Goal: Information Seeking & Learning: Learn about a topic

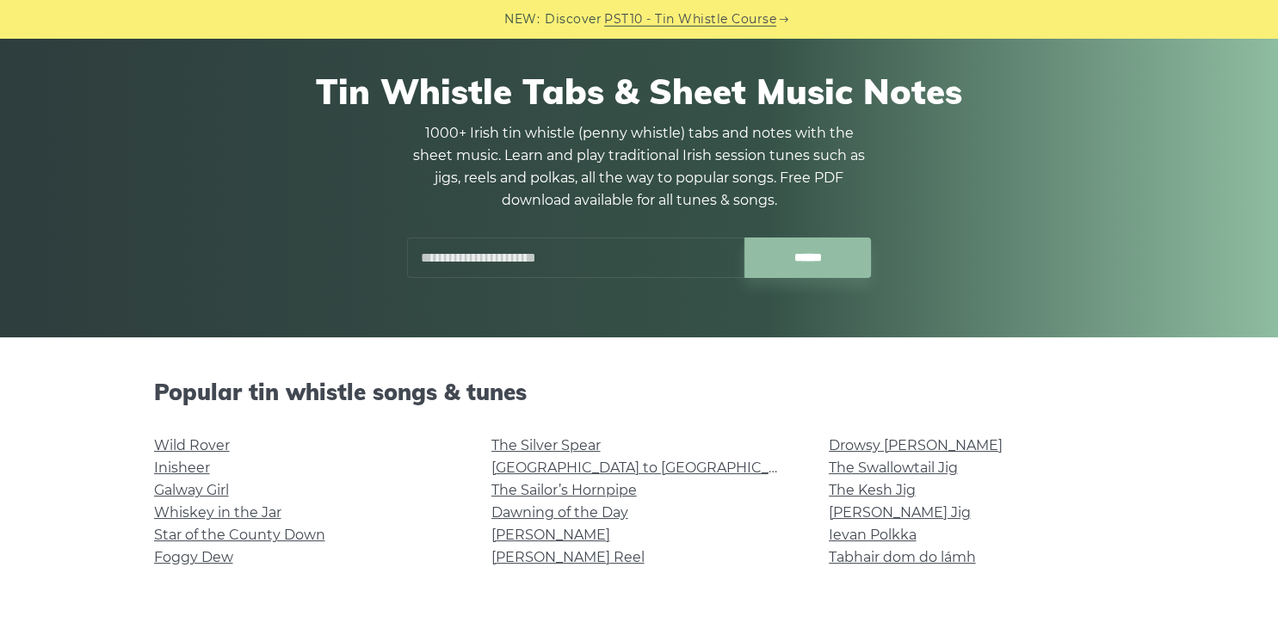
scroll to position [120, 0]
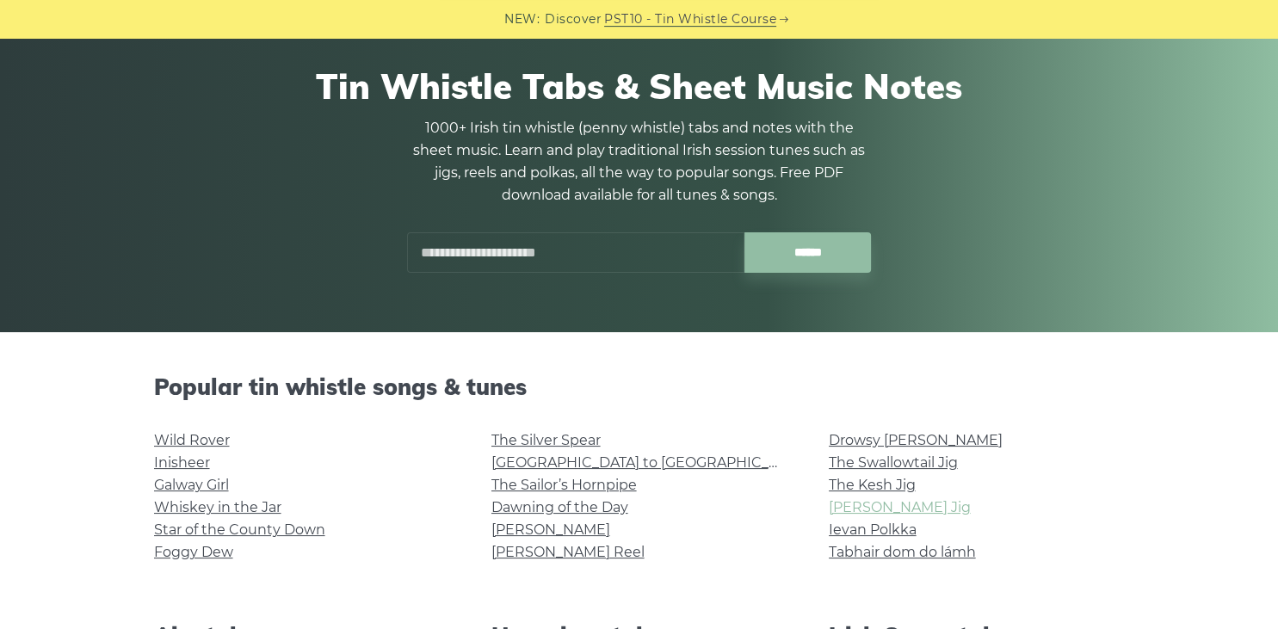
click at [865, 509] on link "[PERSON_NAME] Jig" at bounding box center [900, 507] width 142 height 16
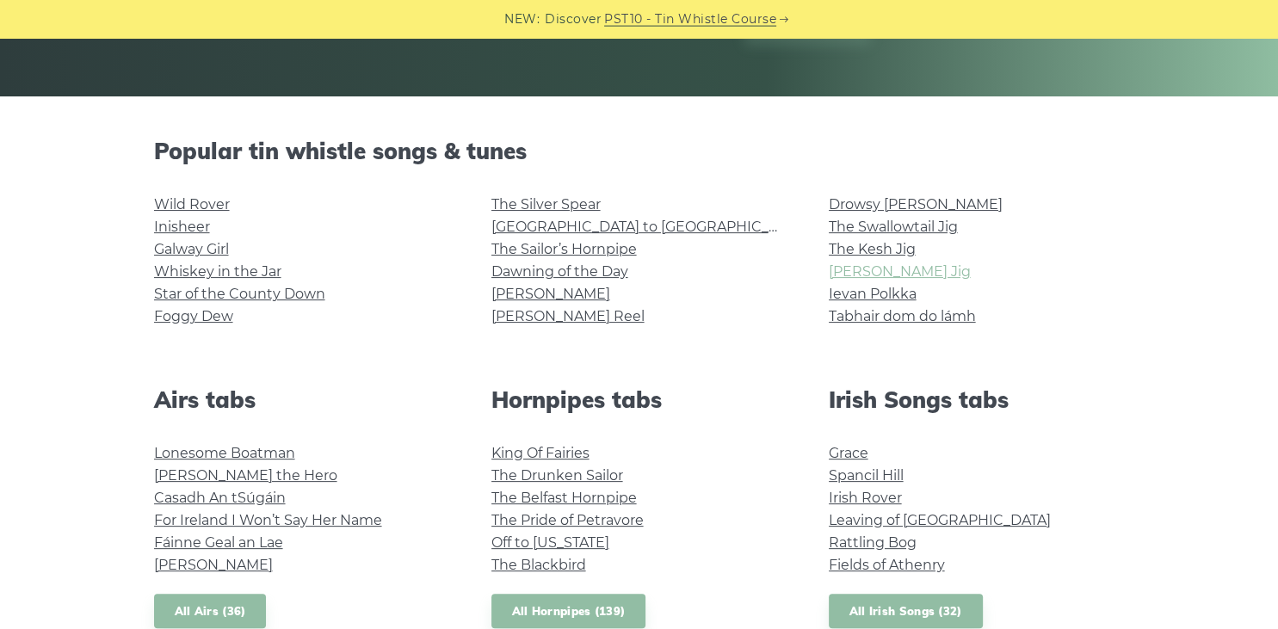
click at [869, 268] on link "[PERSON_NAME] Jig" at bounding box center [900, 271] width 142 height 16
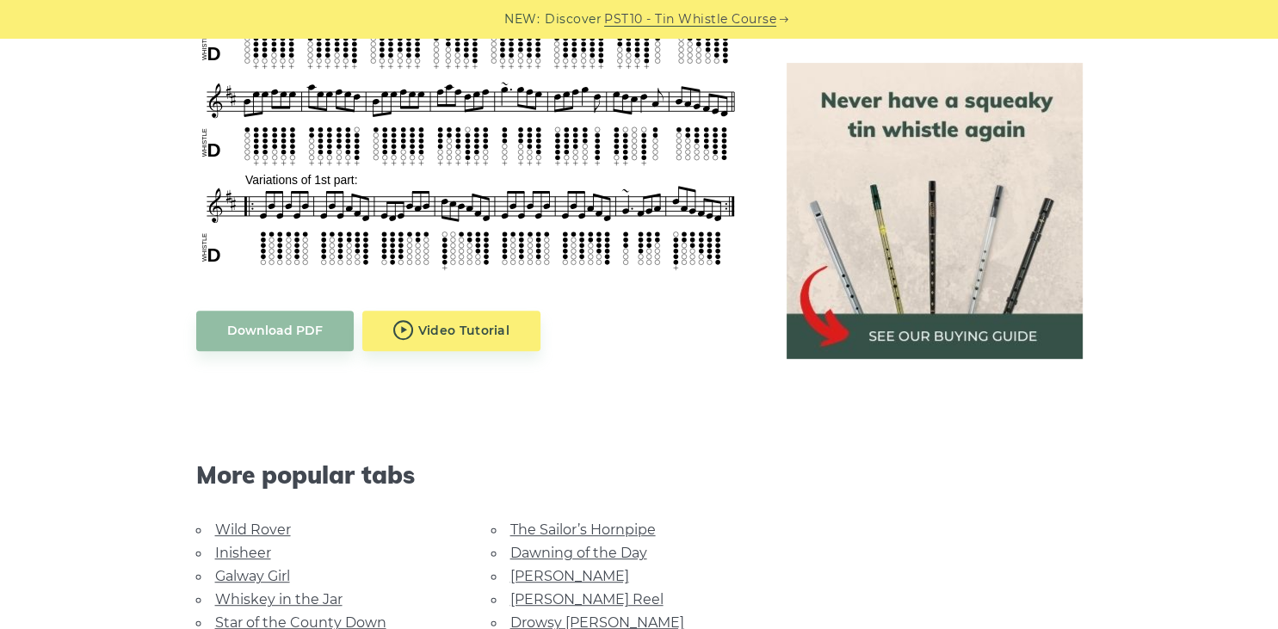
scroll to position [785, 0]
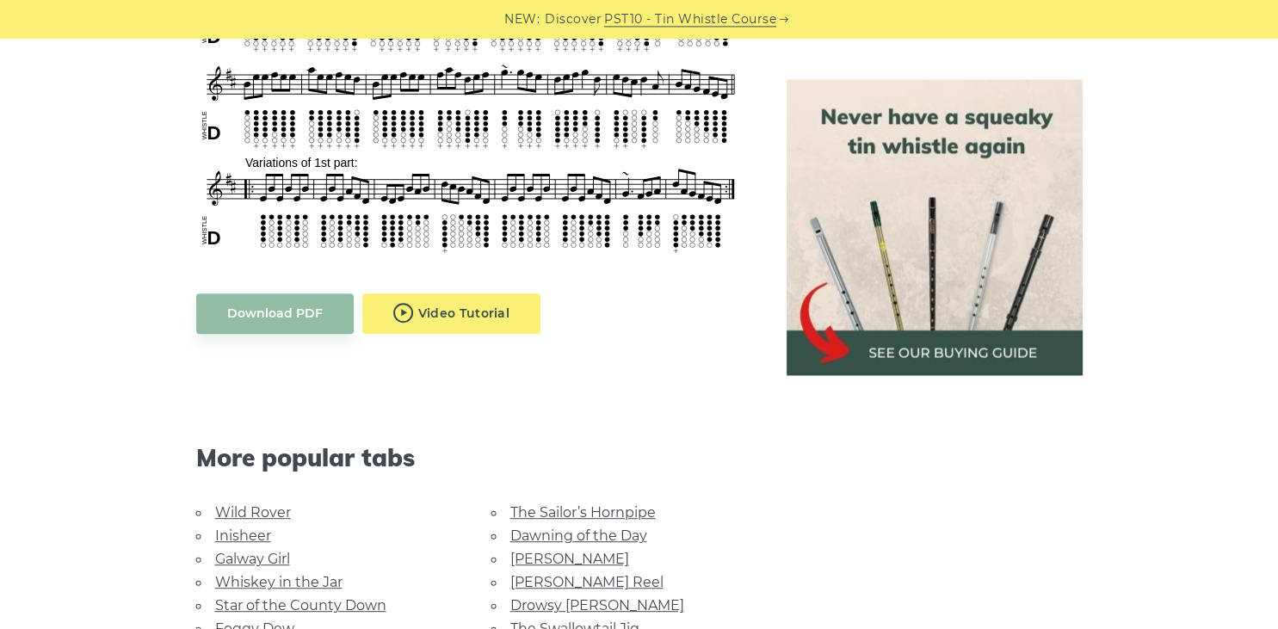
click at [472, 326] on body "NEW: Discover PST10 - Tin Whistle Course Lessons Fingering Charts Tabs & Notes …" at bounding box center [639, 560] width 1278 height 2691
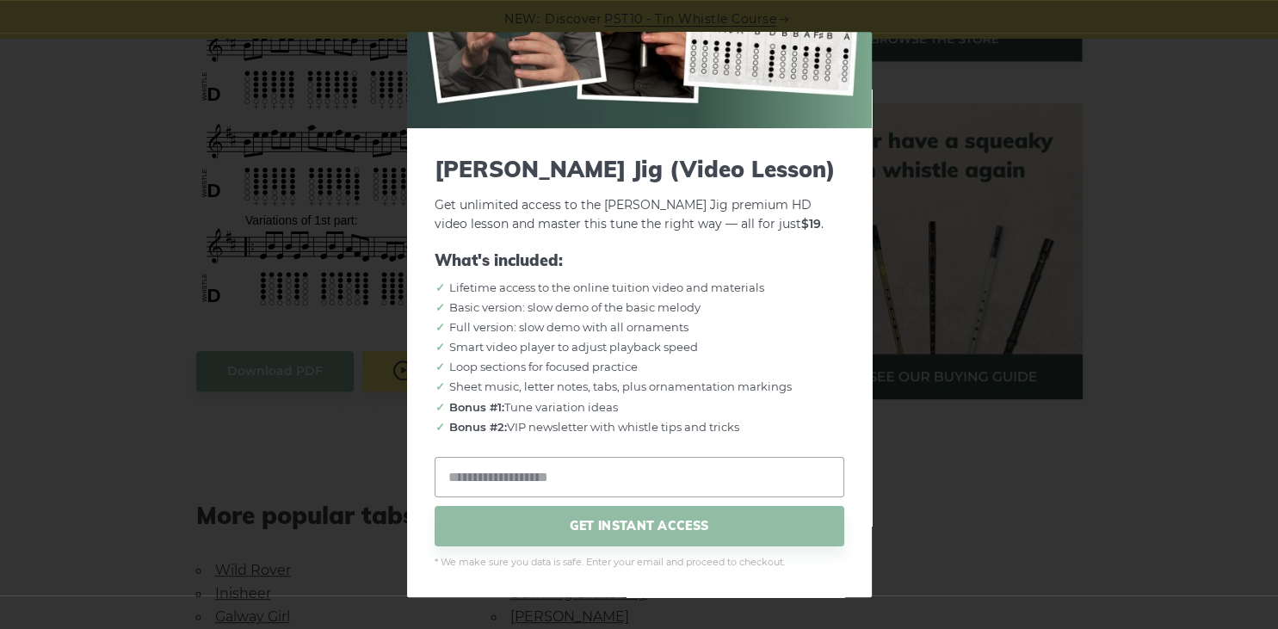
scroll to position [726, 0]
click at [1093, 373] on div "× Morrison’s Jig (Video Lesson) Get unlimited access to the Morrison’s Jig prem…" at bounding box center [639, 314] width 1278 height 629
click at [895, 86] on div "× Morrison’s Jig (Video Lesson) Get unlimited access to the Morrison’s Jig prem…" at bounding box center [639, 314] width 1278 height 629
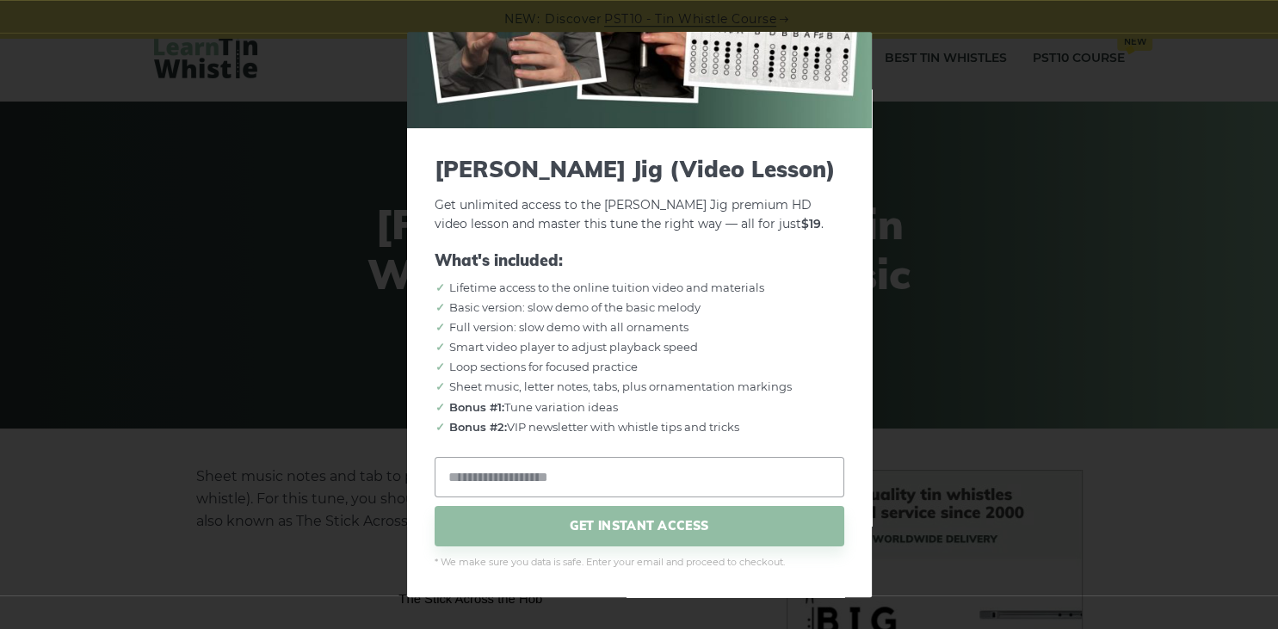
scroll to position [0, 0]
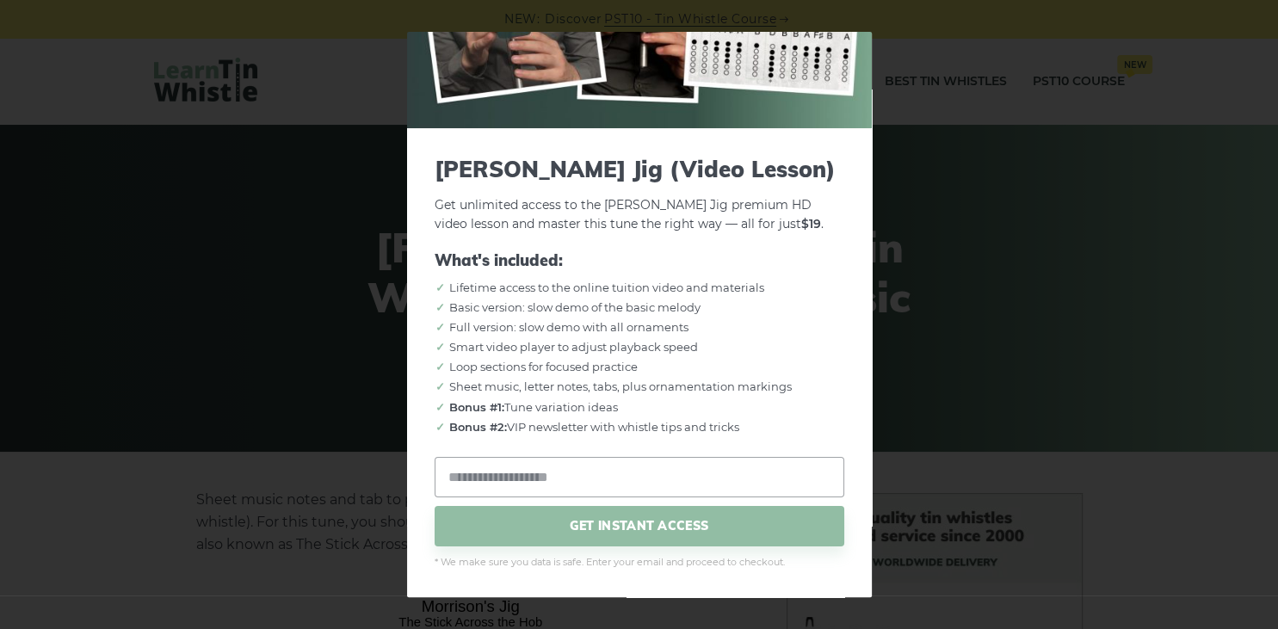
click at [123, 410] on div "× Morrison’s Jig (Video Lesson) Get unlimited access to the Morrison’s Jig prem…" at bounding box center [639, 314] width 1278 height 629
click at [1173, 318] on div "× Morrison’s Jig (Video Lesson) Get unlimited access to the Morrison’s Jig prem…" at bounding box center [639, 314] width 1278 height 629
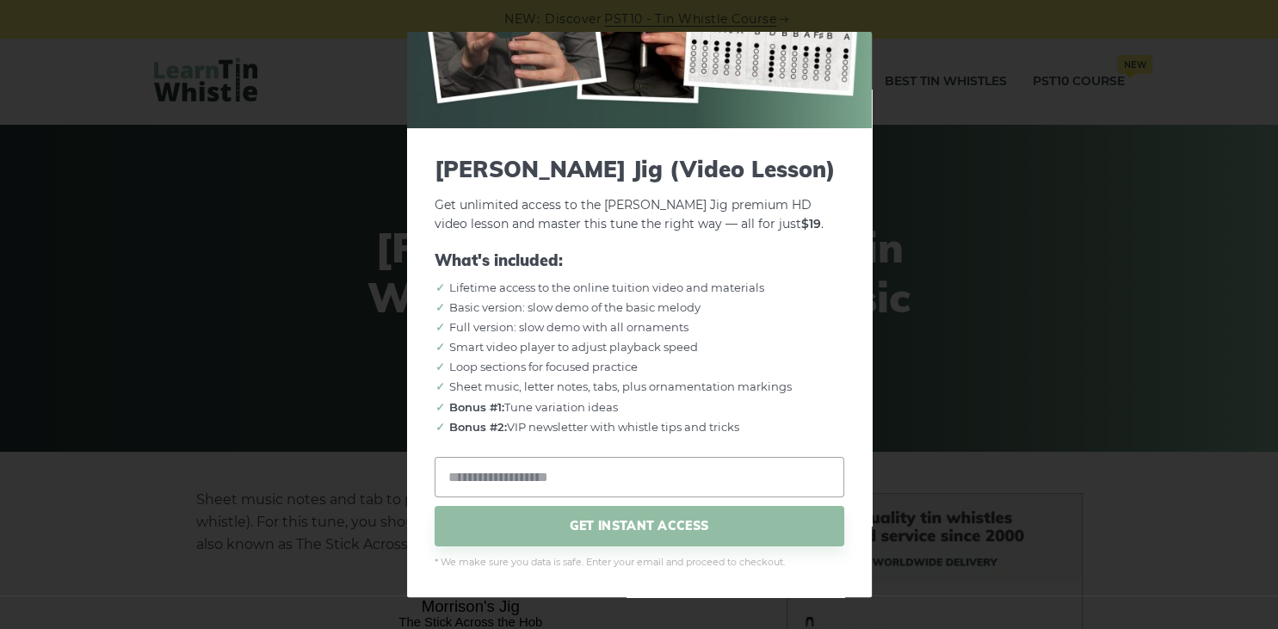
click at [1173, 318] on div "× Morrison’s Jig (Video Lesson) Get unlimited access to the Morrison’s Jig prem…" at bounding box center [639, 314] width 1278 height 629
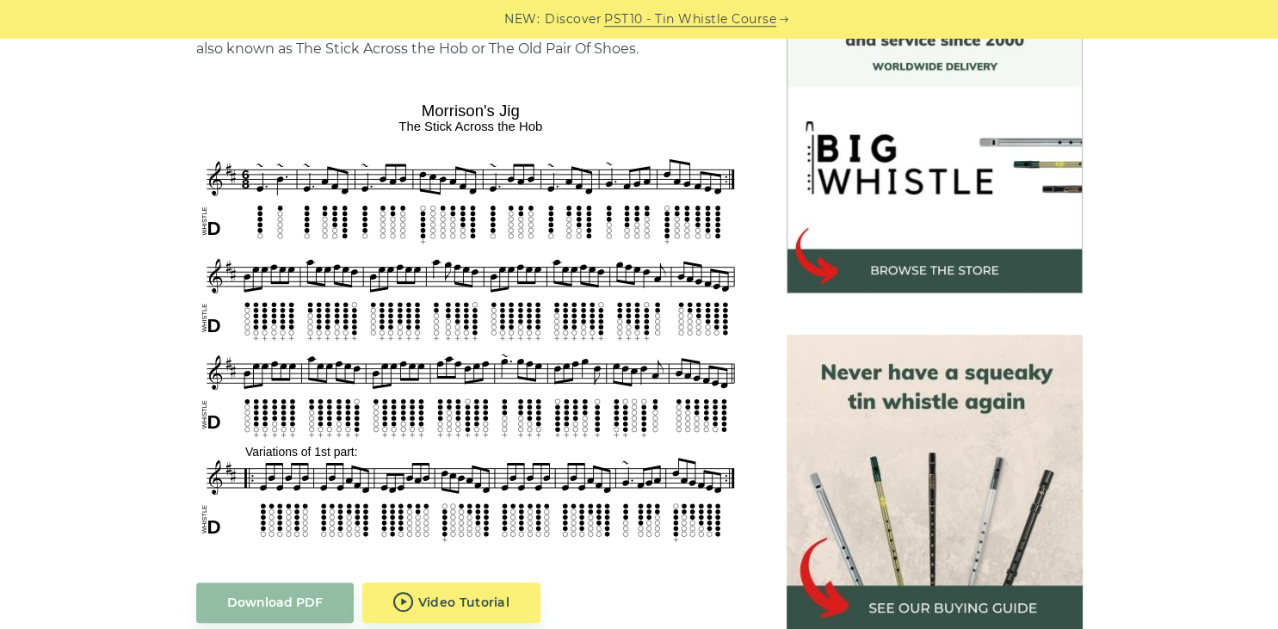
scroll to position [499, 0]
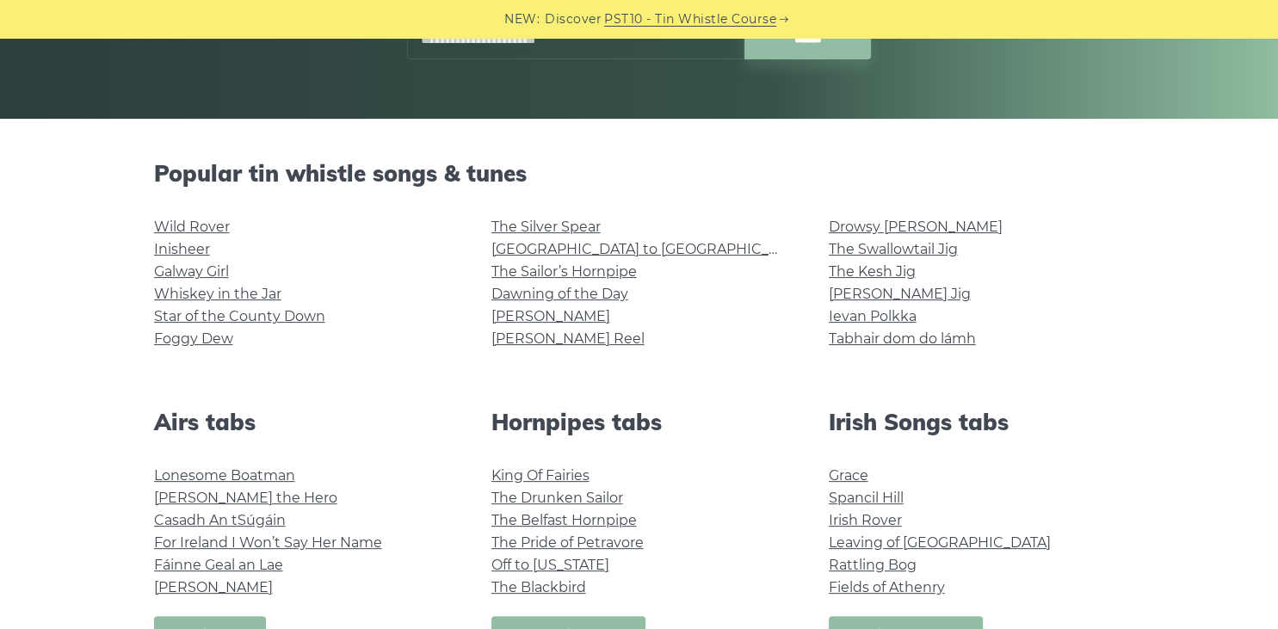
scroll to position [336, 0]
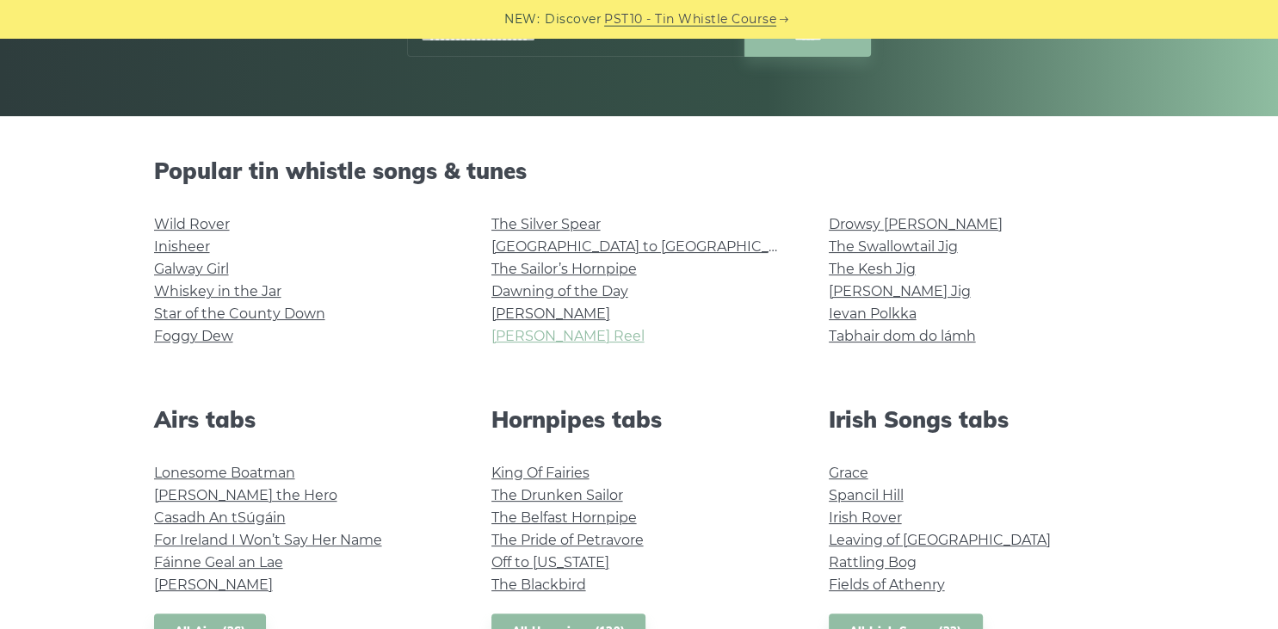
click at [523, 333] on link "[PERSON_NAME] Reel" at bounding box center [567, 336] width 153 height 16
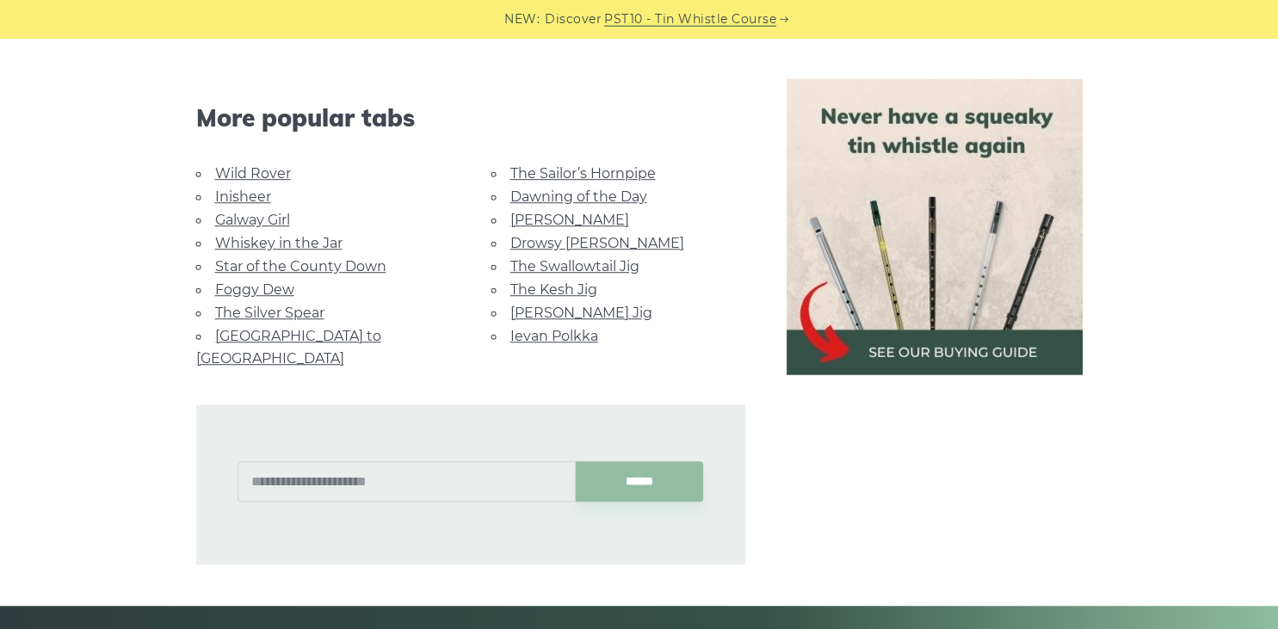
scroll to position [1120, 0]
click at [564, 241] on link "Drowsy [PERSON_NAME]" at bounding box center [597, 244] width 174 height 16
click at [315, 240] on link "Whiskey in the Jar" at bounding box center [278, 244] width 127 height 16
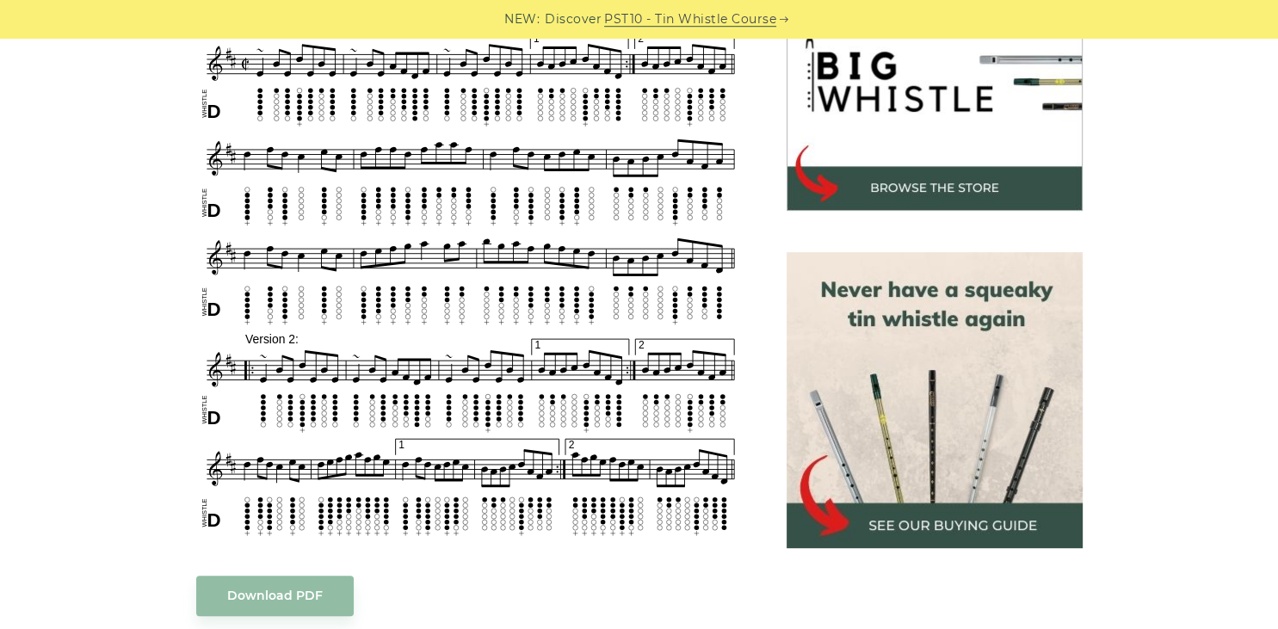
scroll to position [591, 0]
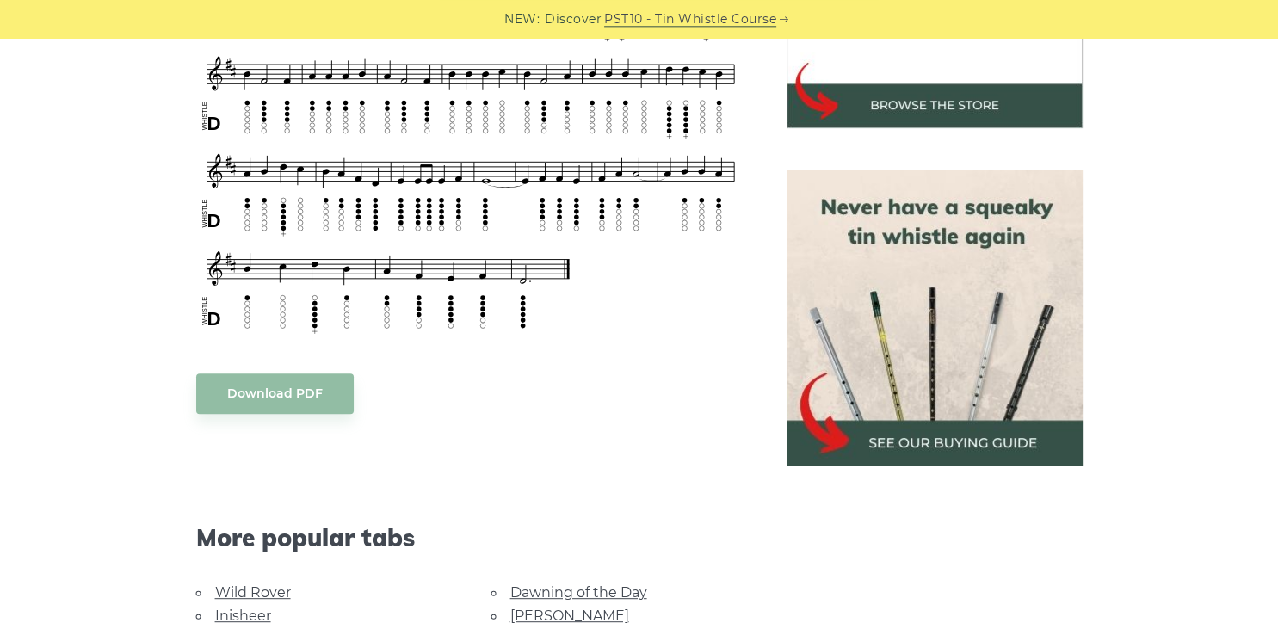
scroll to position [663, 0]
